Goal: Task Accomplishment & Management: Use online tool/utility

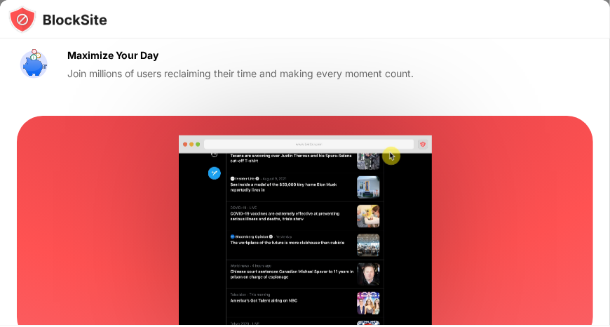
scroll to position [236, 0]
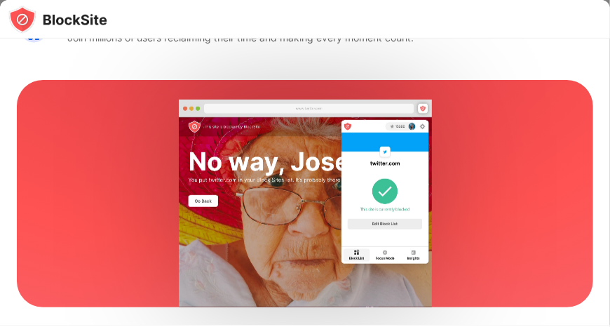
click at [476, 195] on video at bounding box center [304, 202] width 527 height 207
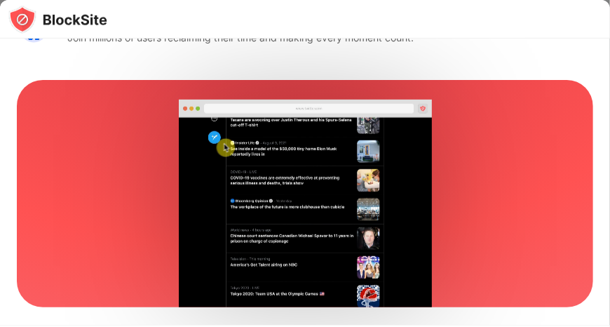
click at [387, 109] on video at bounding box center [304, 202] width 527 height 207
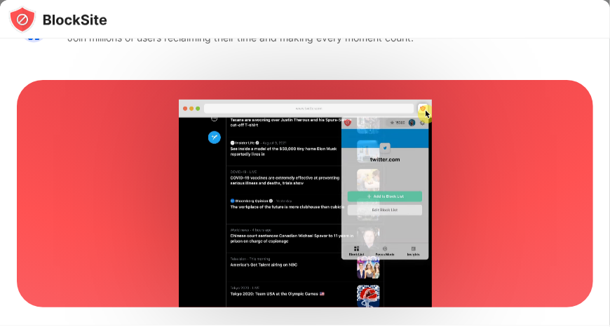
scroll to position [0, 0]
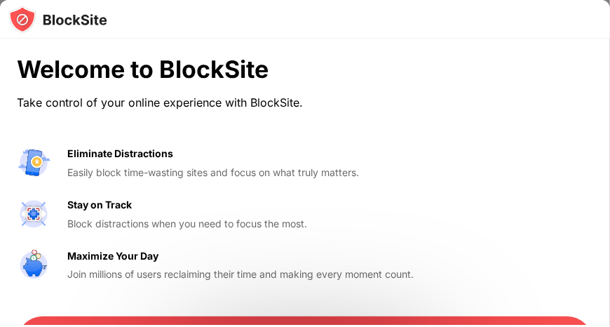
click at [34, 22] on img at bounding box center [57, 20] width 99 height 28
drag, startPoint x: 468, startPoint y: 18, endPoint x: 508, endPoint y: 118, distance: 108.5
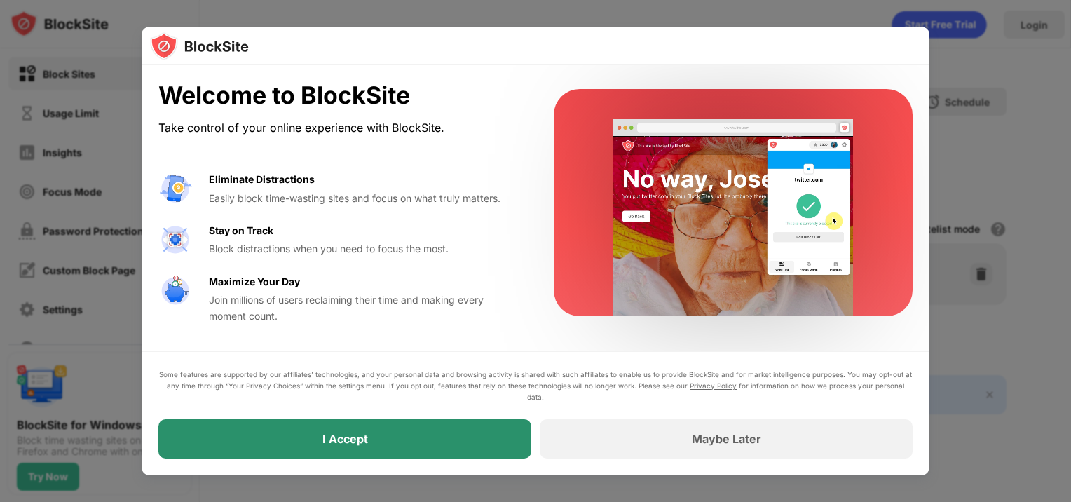
click at [465, 326] on div "I Accept" at bounding box center [344, 438] width 373 height 39
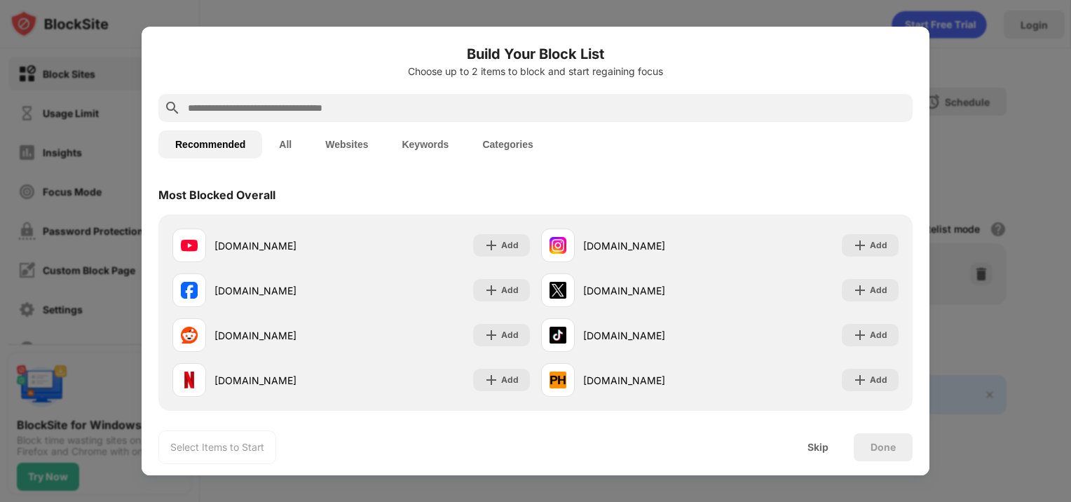
paste input "**********"
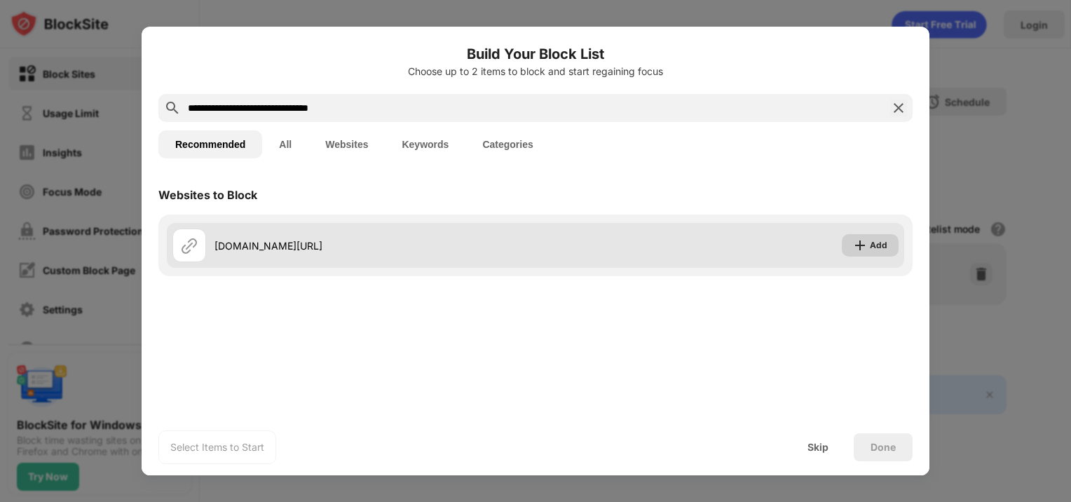
type input "**********"
click at [609, 240] on img at bounding box center [860, 245] width 14 height 14
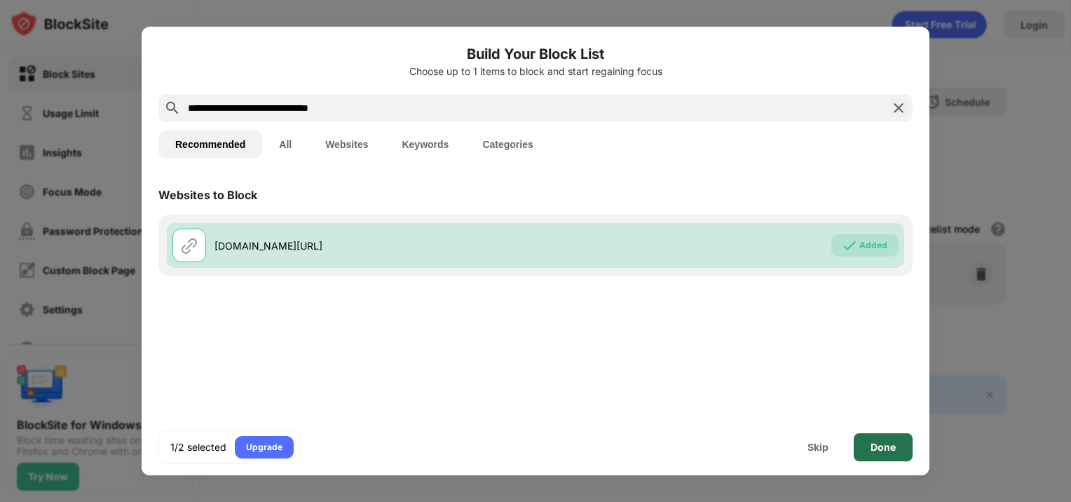
click at [609, 326] on div "Done" at bounding box center [882, 447] width 59 height 28
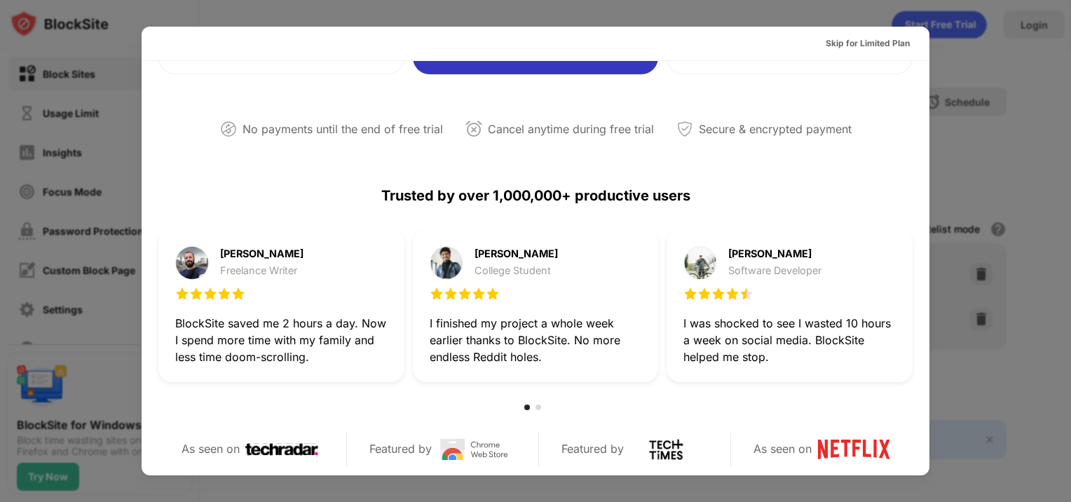
scroll to position [631, 0]
